Goal: Information Seeking & Learning: Learn about a topic

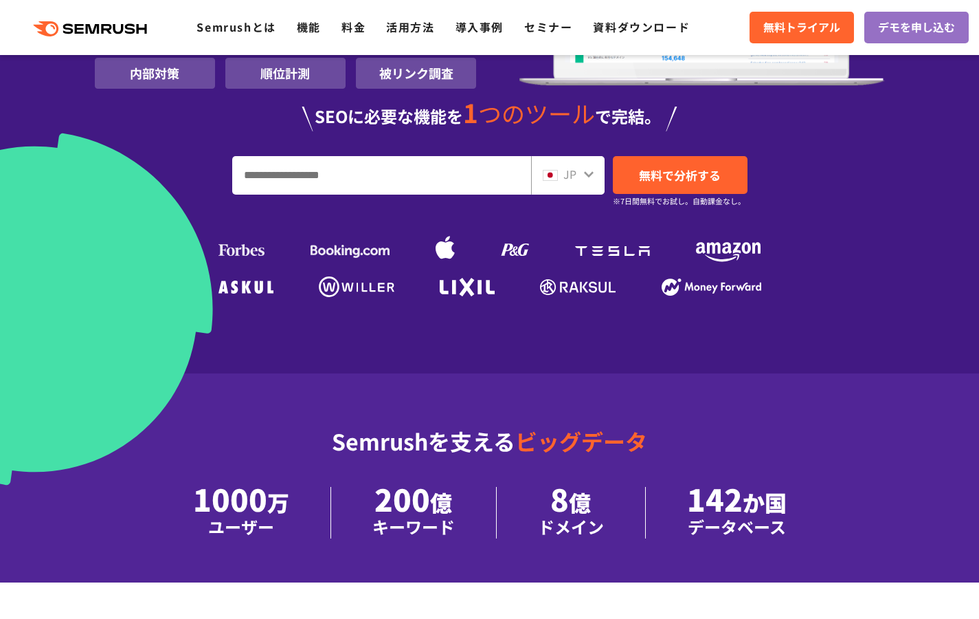
scroll to position [329, 0]
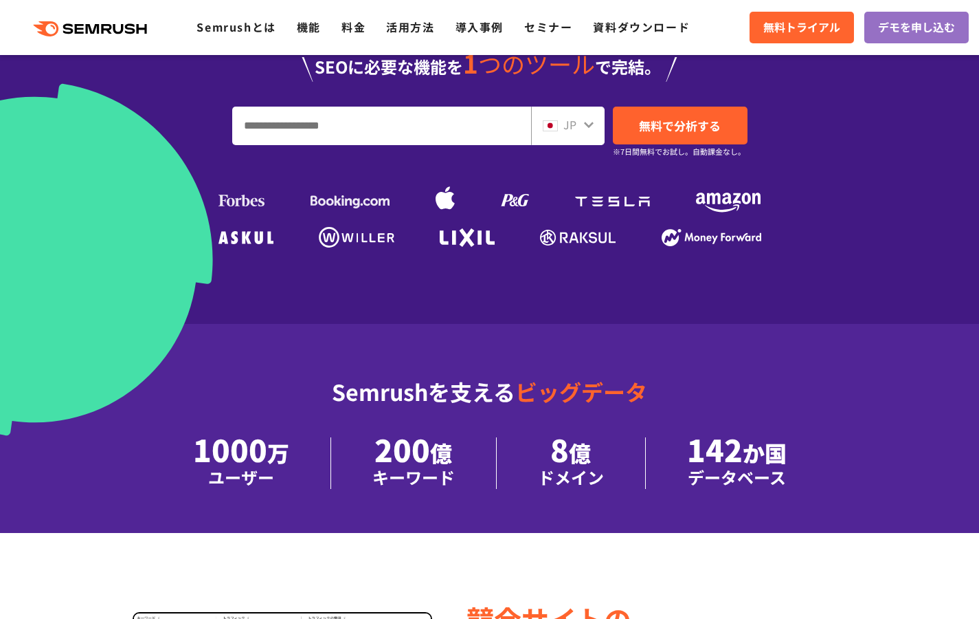
click at [274, 131] on input "URL、キーワードを入力してください" at bounding box center [382, 125] width 298 height 37
type input "********"
click at [698, 124] on span "無料で分析する" at bounding box center [680, 125] width 82 height 17
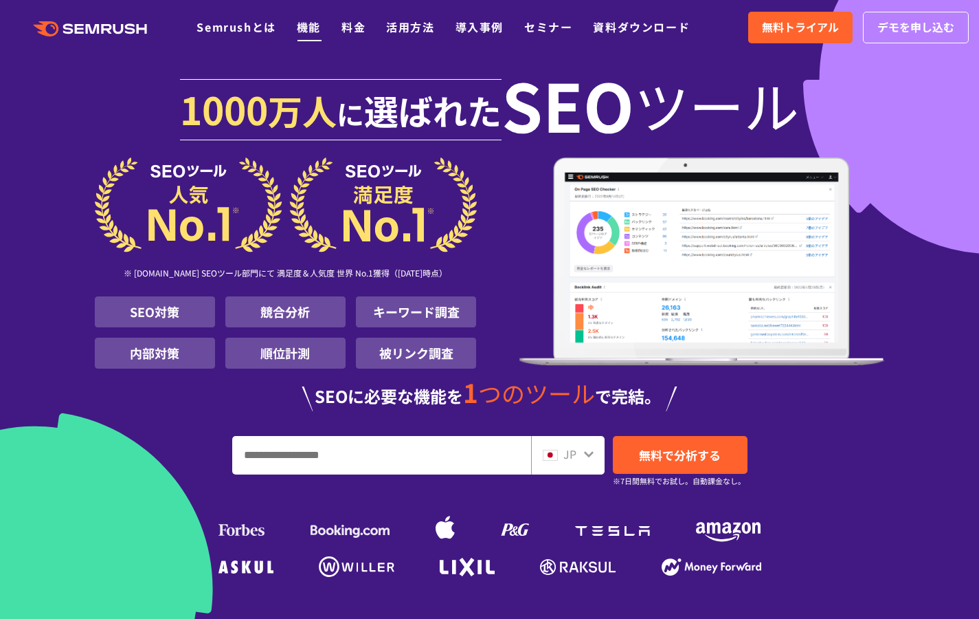
click at [309, 26] on link "機能" at bounding box center [309, 27] width 24 height 16
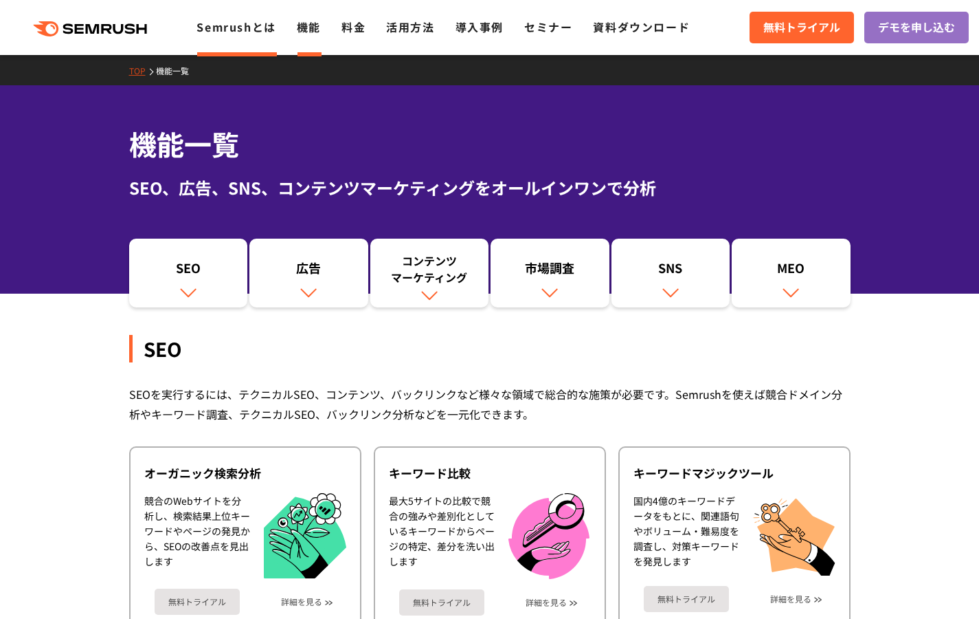
click at [256, 31] on link "Semrushとは" at bounding box center [236, 27] width 79 height 16
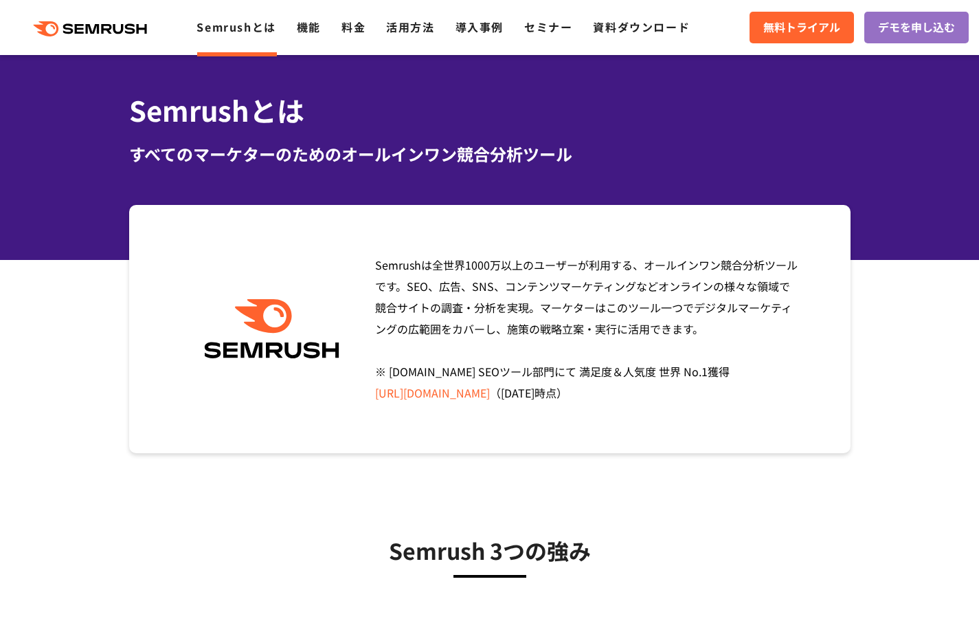
scroll to position [51, 0]
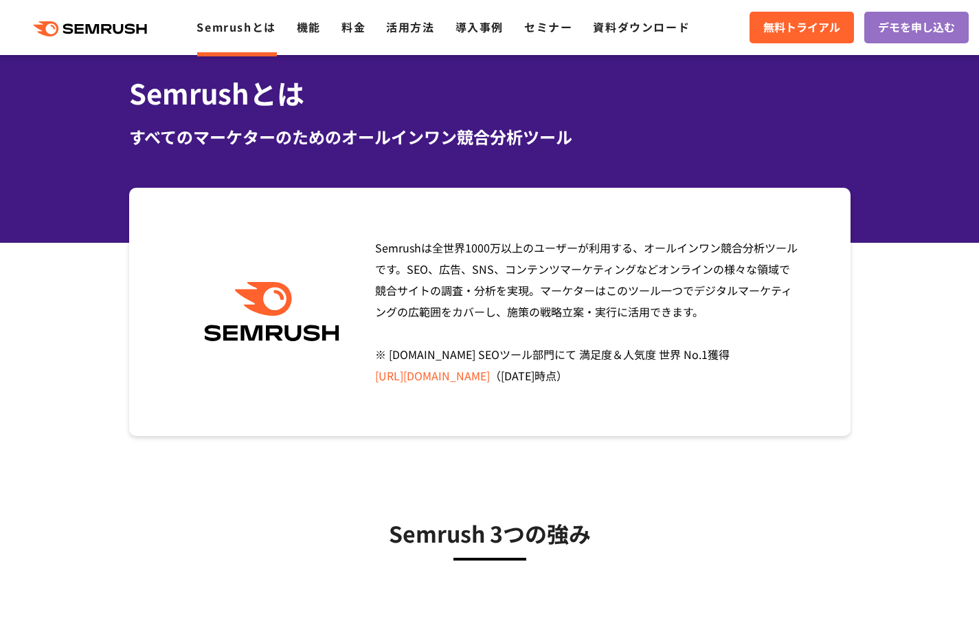
click at [296, 33] on ul "Semrushとは 機能 料金 活用方法 導入事例 セミナー 資料ダウンロード" at bounding box center [454, 28] width 514 height 18
click at [300, 33] on link "機能" at bounding box center [309, 27] width 24 height 16
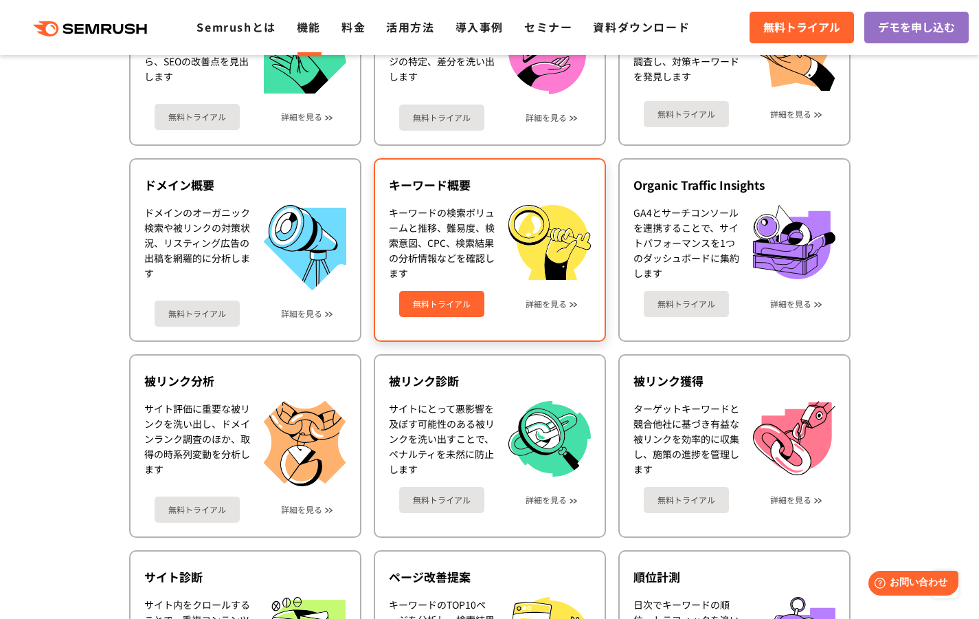
scroll to position [482, 0]
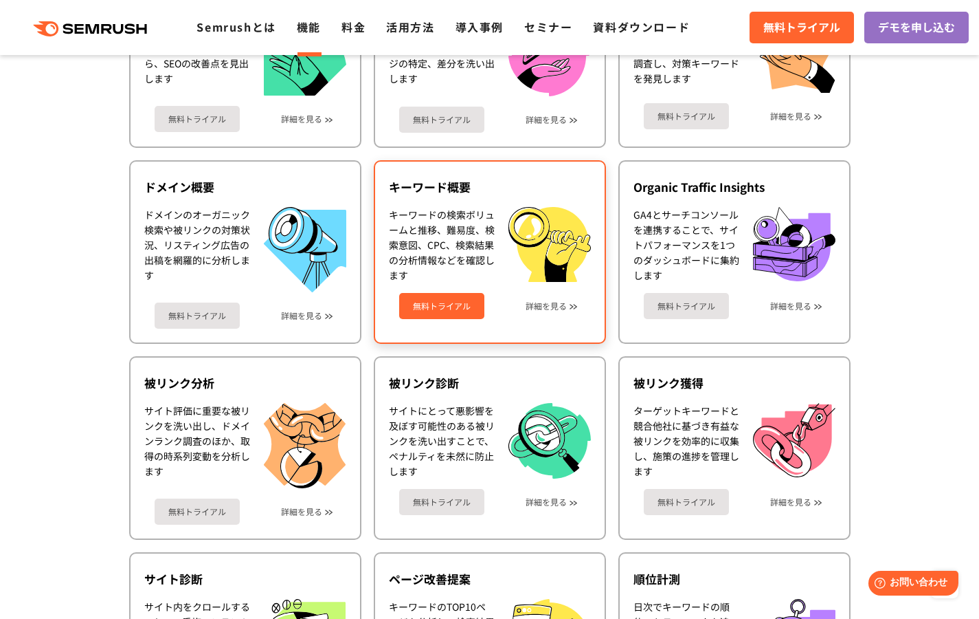
click at [465, 307] on link "無料トライアル" at bounding box center [441, 306] width 85 height 26
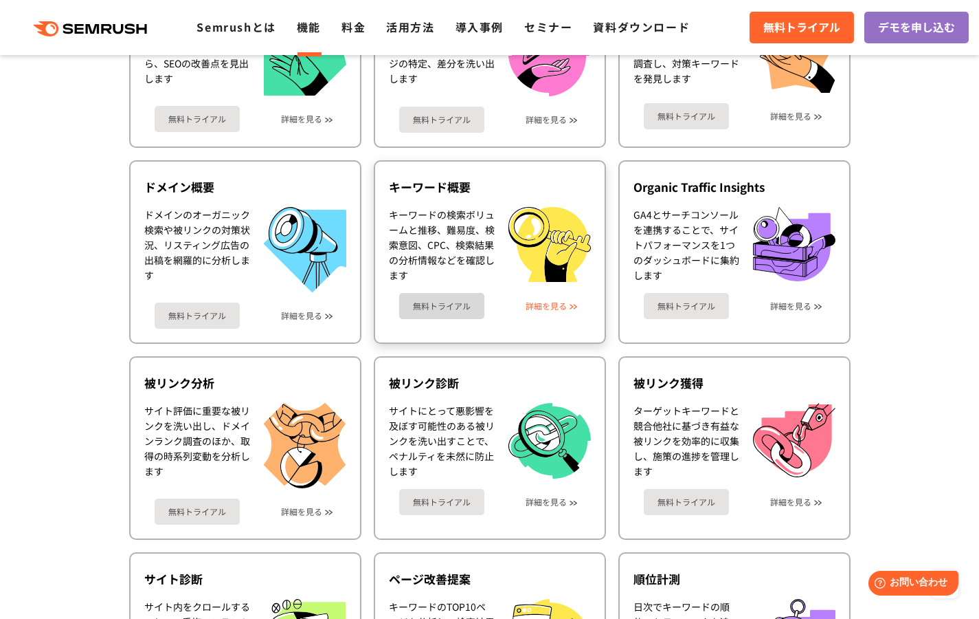
click at [549, 303] on link "詳細を見る" at bounding box center [546, 306] width 41 height 10
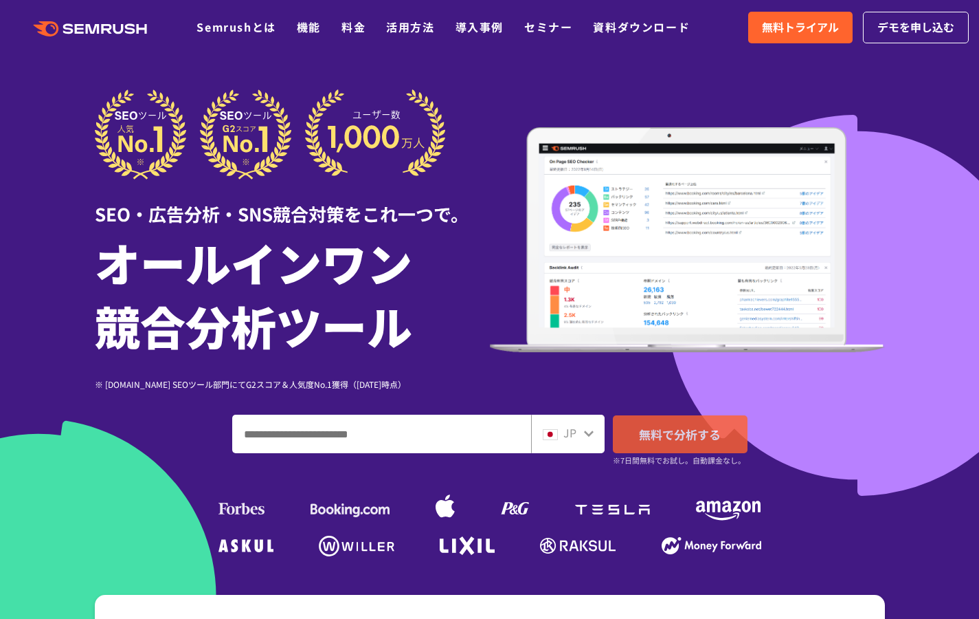
click at [676, 430] on span "無料で分析する" at bounding box center [680, 433] width 82 height 17
click at [351, 24] on link "料金" at bounding box center [354, 27] width 24 height 16
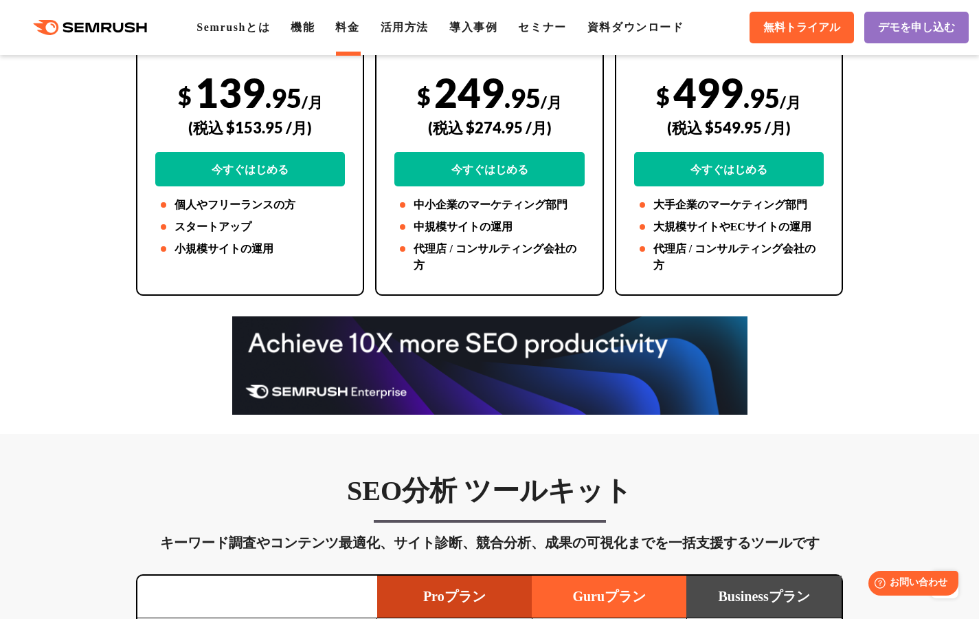
scroll to position [172, 0]
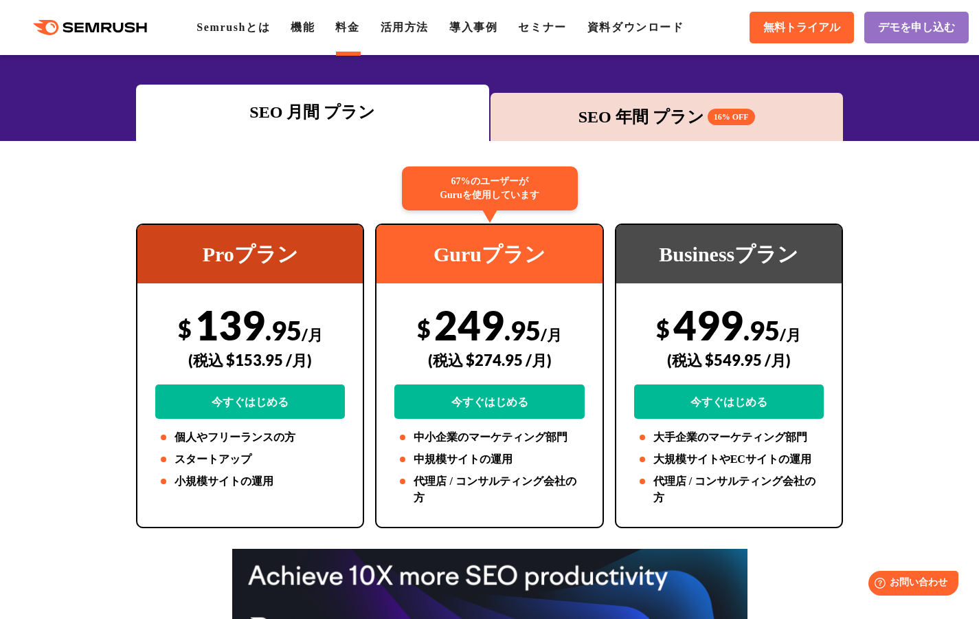
click at [571, 109] on div "SEO 年間 プラン 16% OFF" at bounding box center [667, 116] width 339 height 25
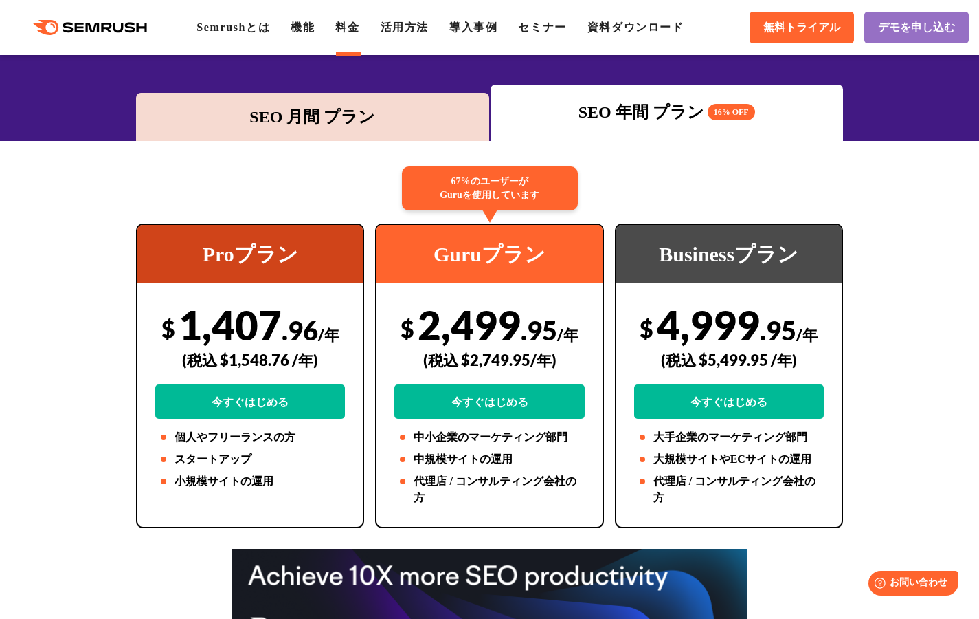
click at [382, 124] on div "SEO 月間 プラン" at bounding box center [312, 116] width 339 height 25
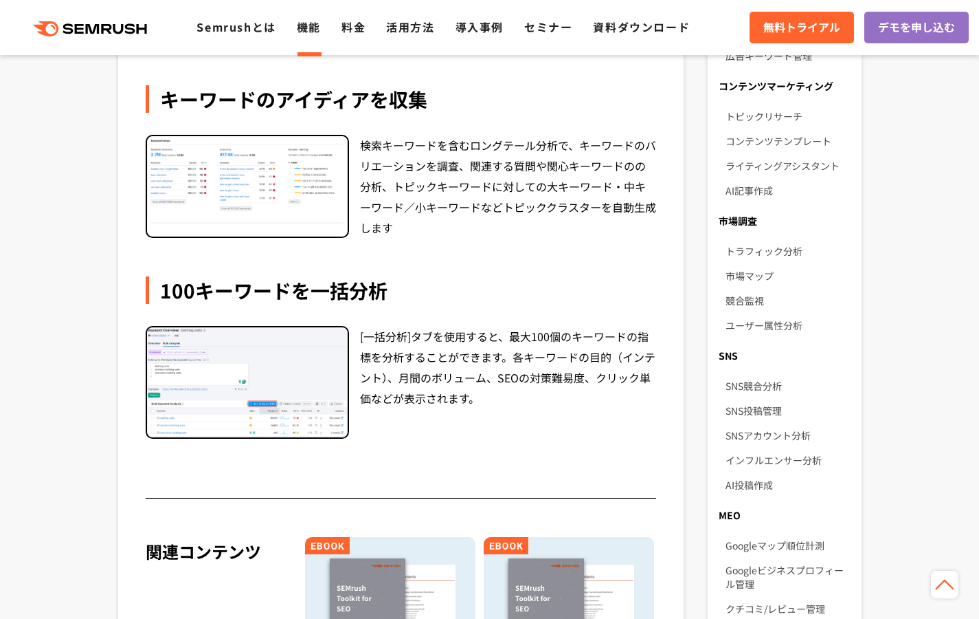
scroll to position [698, 0]
